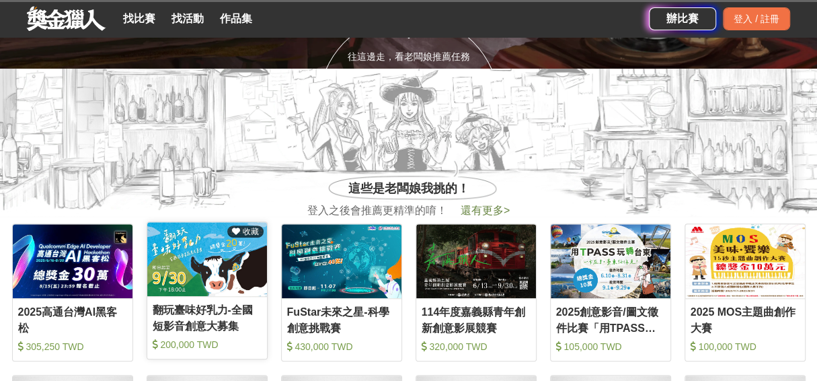
scroll to position [404, 0]
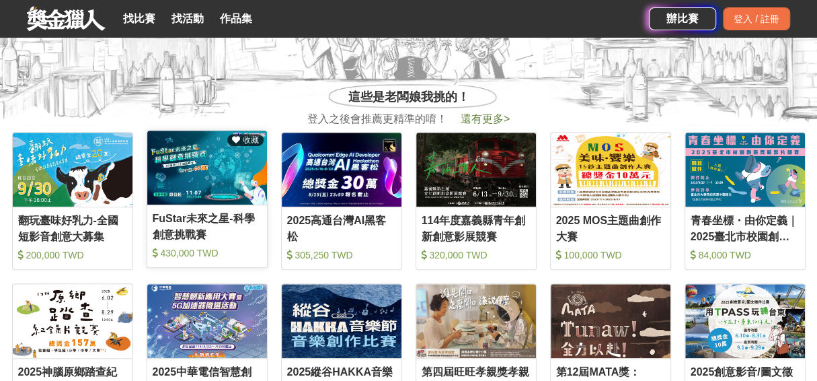
click at [237, 213] on div "FuStar未來之星-科學創意挑戰賽" at bounding box center [207, 226] width 109 height 30
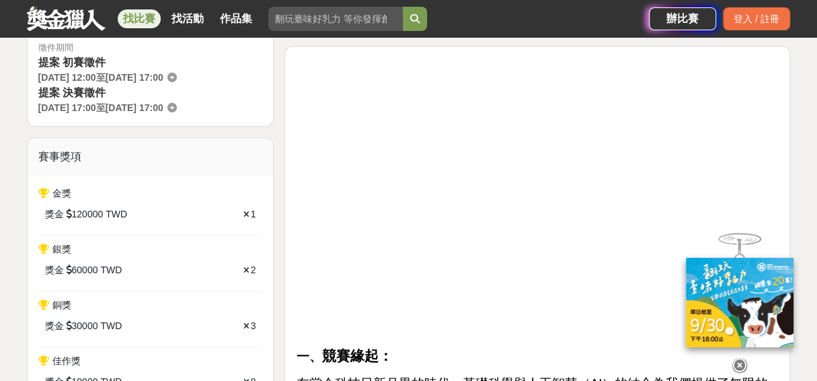
scroll to position [438, 0]
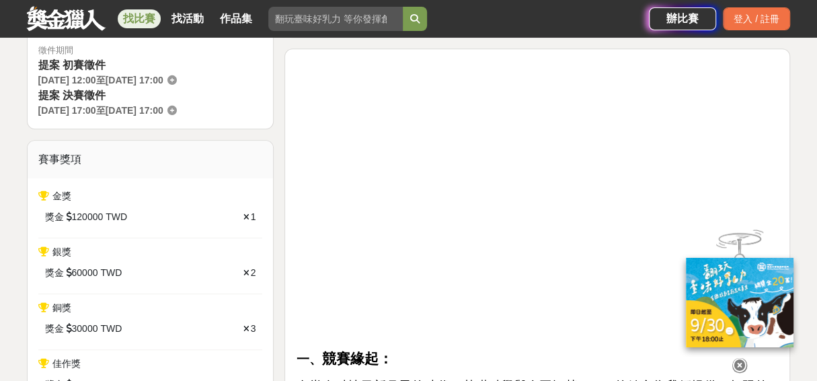
click at [738, 365] on icon at bounding box center [739, 363] width 15 height 15
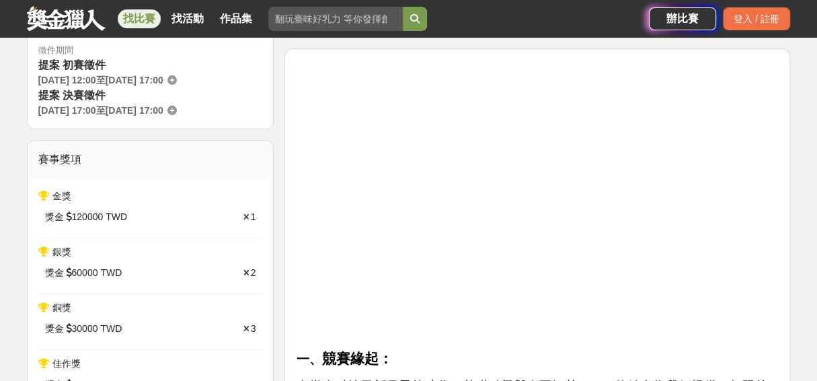
click at [566, 356] on p "一、 競賽緣起：" at bounding box center [537, 359] width 483 height 22
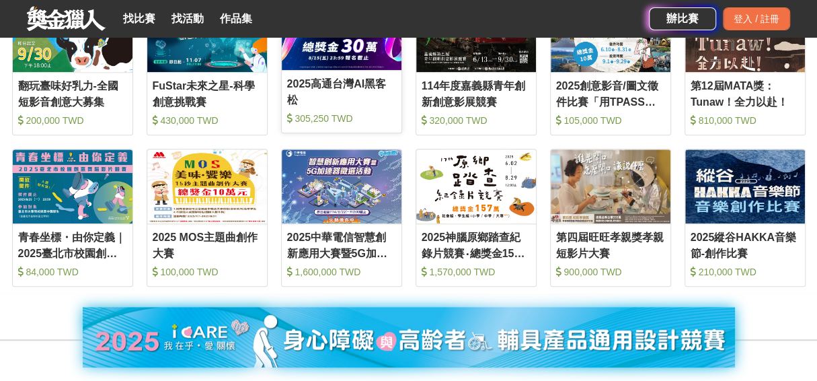
scroll to position [538, 0]
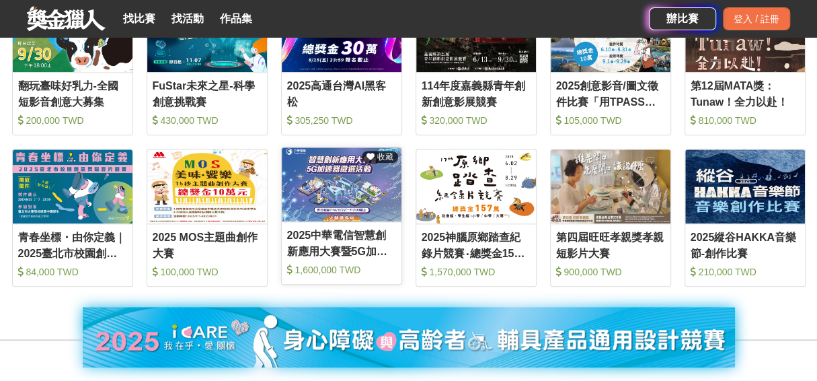
click at [313, 246] on div "2025中華電信智慧創新應用大賽暨5G加速器徵選活動" at bounding box center [341, 242] width 109 height 30
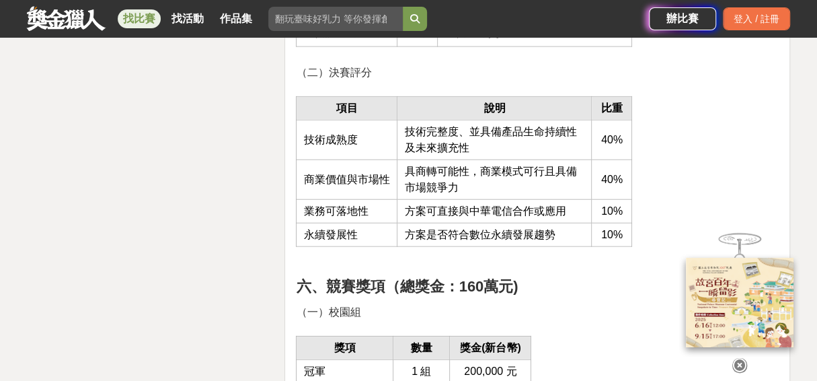
scroll to position [2219, 0]
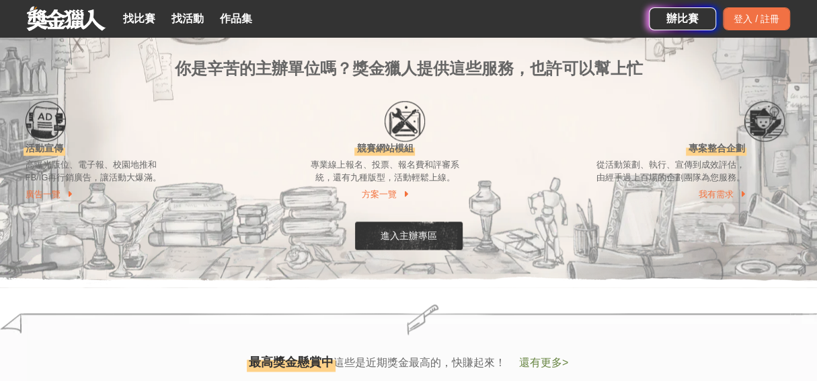
scroll to position [1278, 0]
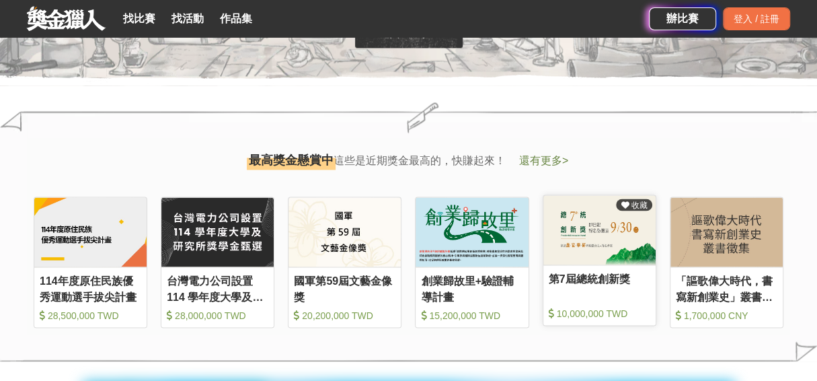
click at [605, 258] on img at bounding box center [599, 229] width 112 height 69
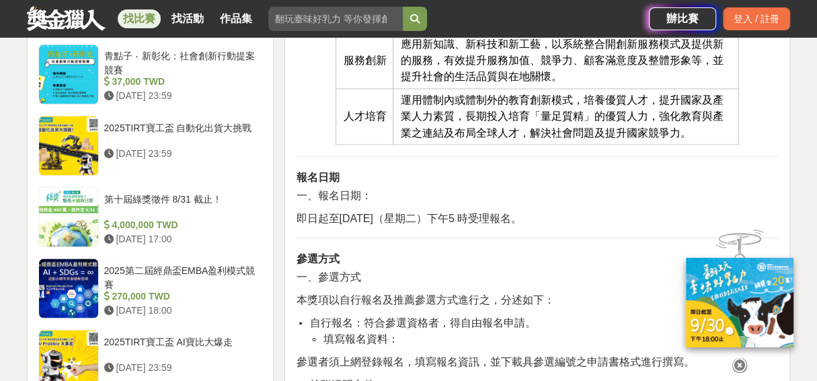
scroll to position [1412, 0]
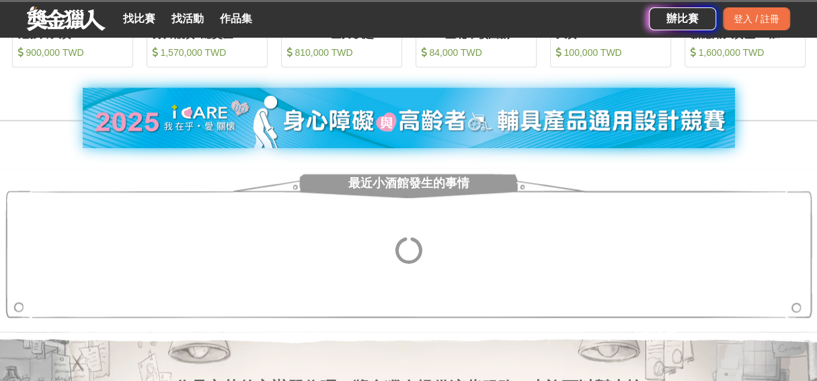
scroll to position [740, 0]
